Goal: Entertainment & Leisure: Browse casually

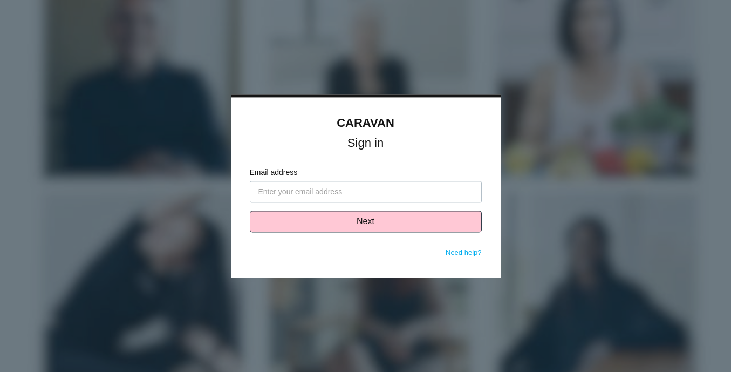
click at [325, 193] on input "Email address" at bounding box center [366, 192] width 232 height 22
type input "[EMAIL_ADDRESS][DOMAIN_NAME]"
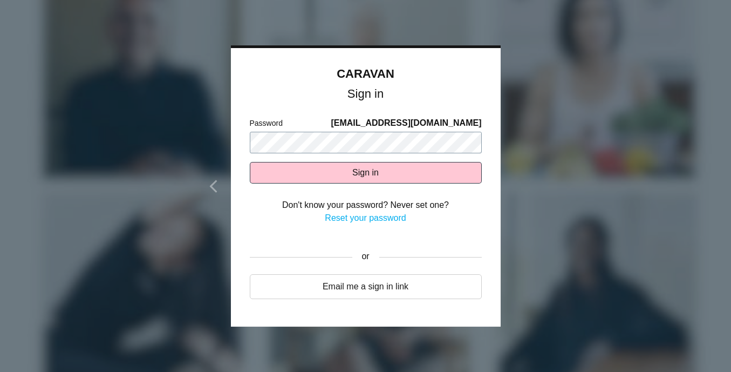
click at [250, 162] on button "Sign in" at bounding box center [366, 173] width 232 height 22
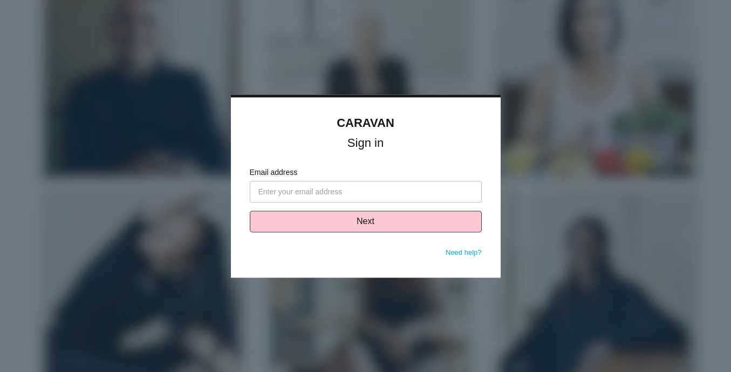
click at [296, 191] on input "Email address" at bounding box center [366, 192] width 232 height 22
type input "[EMAIL_ADDRESS][DOMAIN_NAME]"
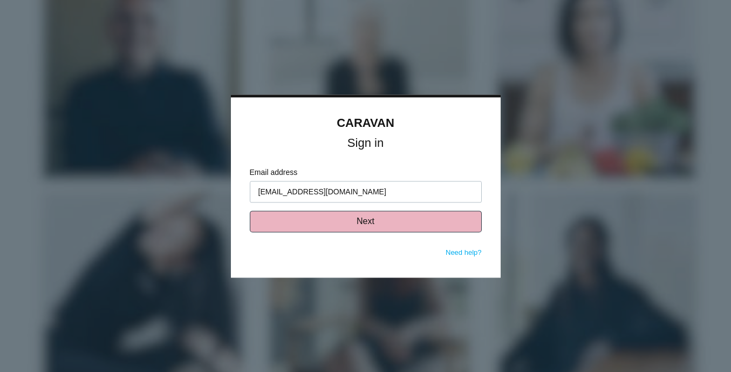
click at [347, 217] on button "Next" at bounding box center [366, 221] width 232 height 22
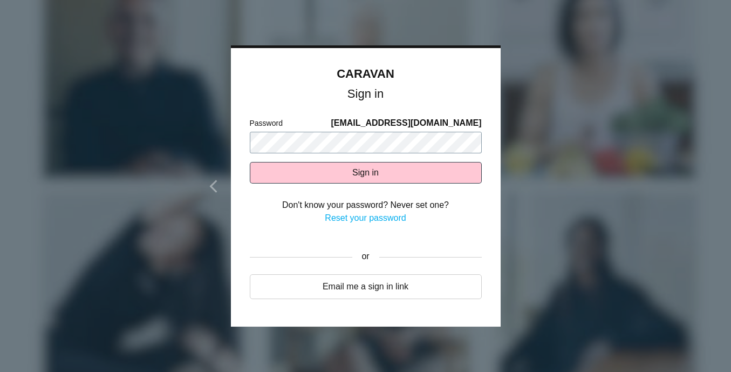
click at [250, 162] on button "Sign in" at bounding box center [366, 173] width 232 height 22
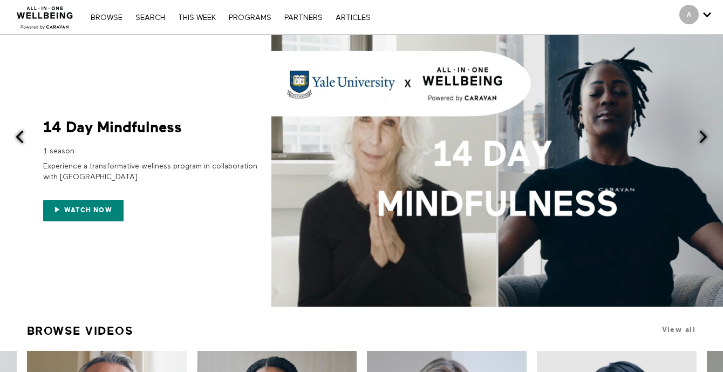
click at [190, 22] on nav "Browse Search THIS WEEK PROGRAMS PARTNERS ARTICLES Account settings Manage Subs…" at bounding box center [230, 17] width 290 height 11
click at [197, 16] on link "THIS WEEK" at bounding box center [197, 18] width 49 height 8
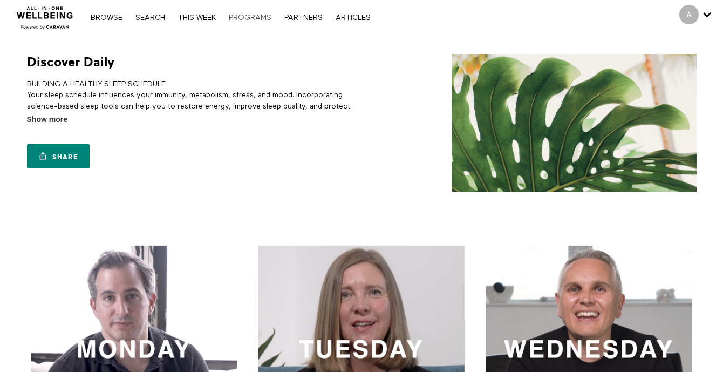
click at [249, 20] on link "PROGRAMS" at bounding box center [249, 18] width 53 height 8
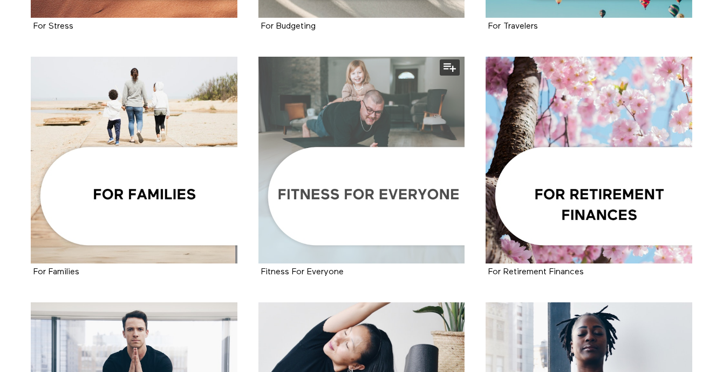
scroll to position [925, 0]
click at [403, 181] on div at bounding box center [361, 159] width 207 height 207
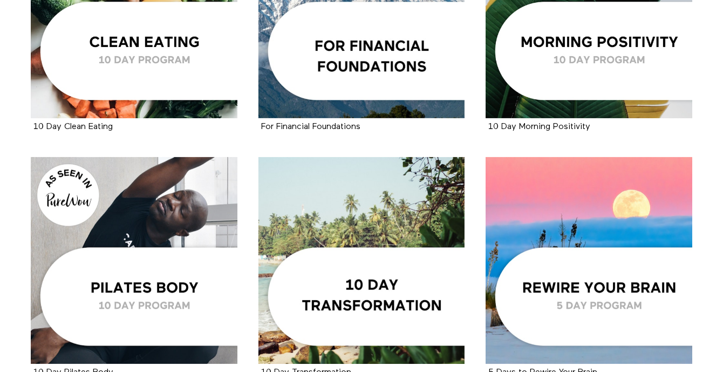
scroll to position [1673, 0]
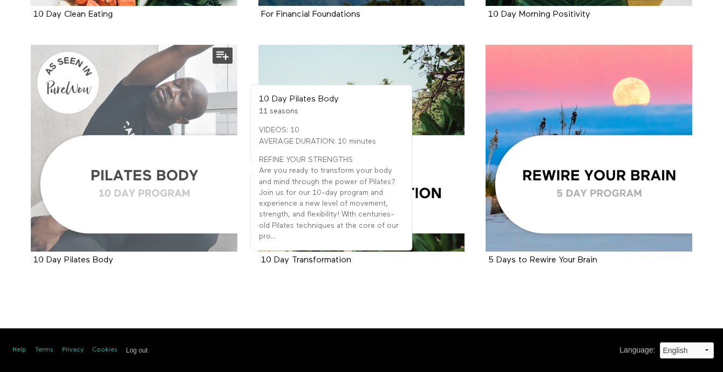
click at [121, 196] on div at bounding box center [134, 148] width 207 height 207
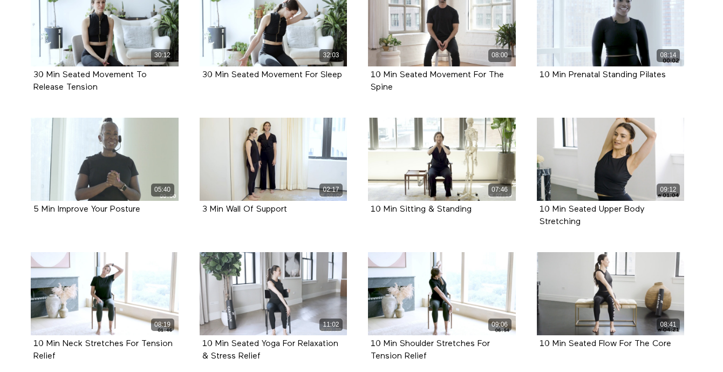
scroll to position [293, 0]
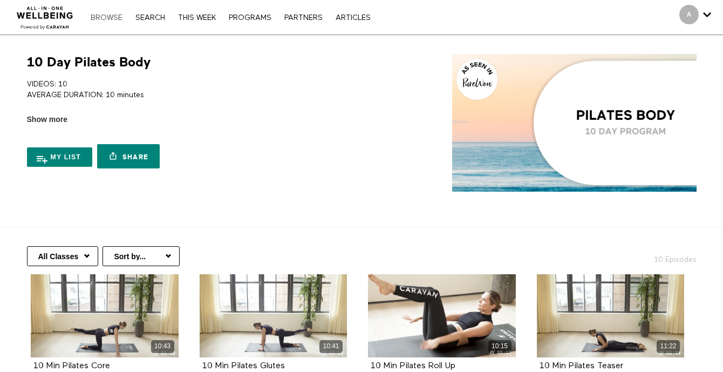
click at [105, 18] on link "Browse" at bounding box center [106, 18] width 43 height 8
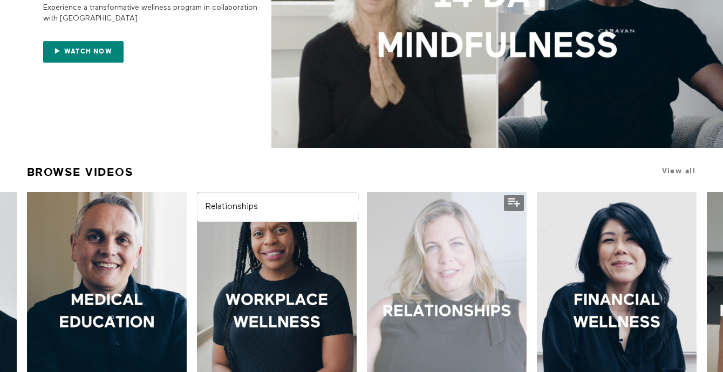
scroll to position [138, 0]
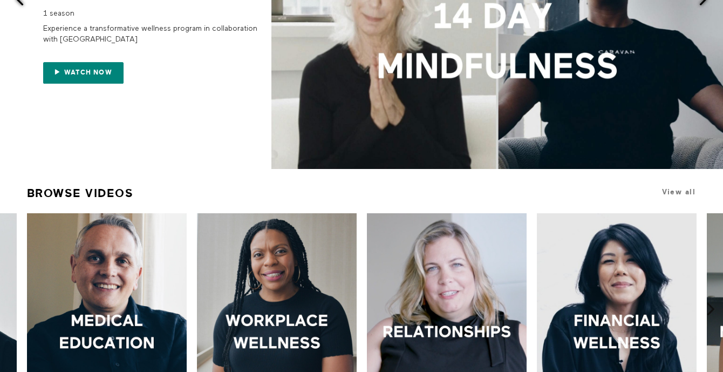
click at [681, 196] on h1 "View all" at bounding box center [634, 192] width 126 height 20
click at [681, 190] on span "View all" at bounding box center [678, 192] width 33 height 8
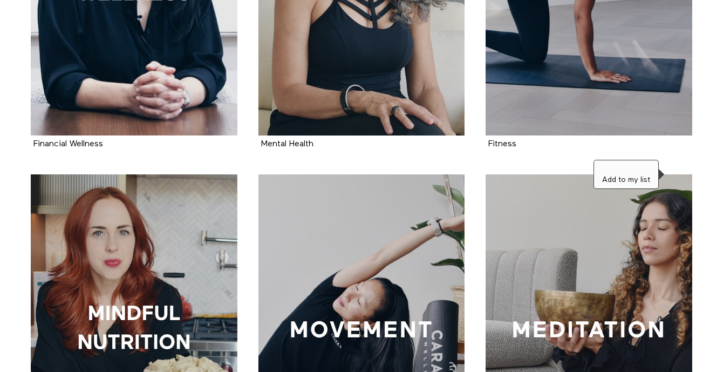
scroll to position [769, 0]
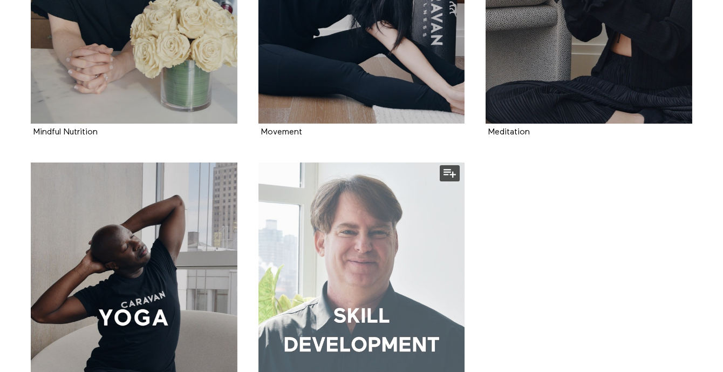
scroll to position [1124, 0]
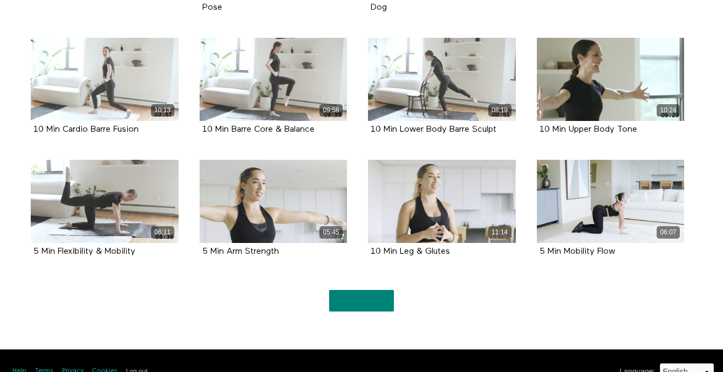
scroll to position [1551, 0]
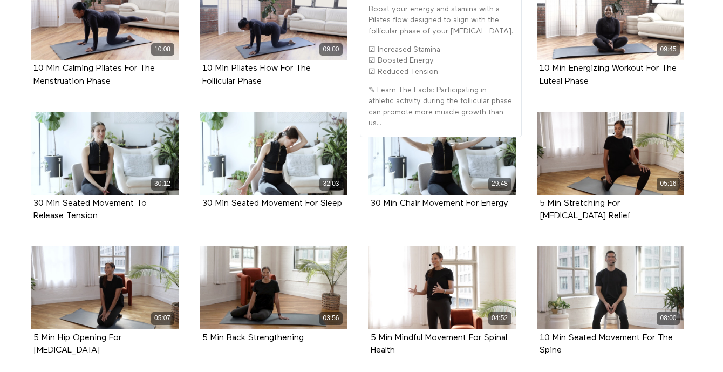
scroll to position [823, 0]
